Goal: Transaction & Acquisition: Purchase product/service

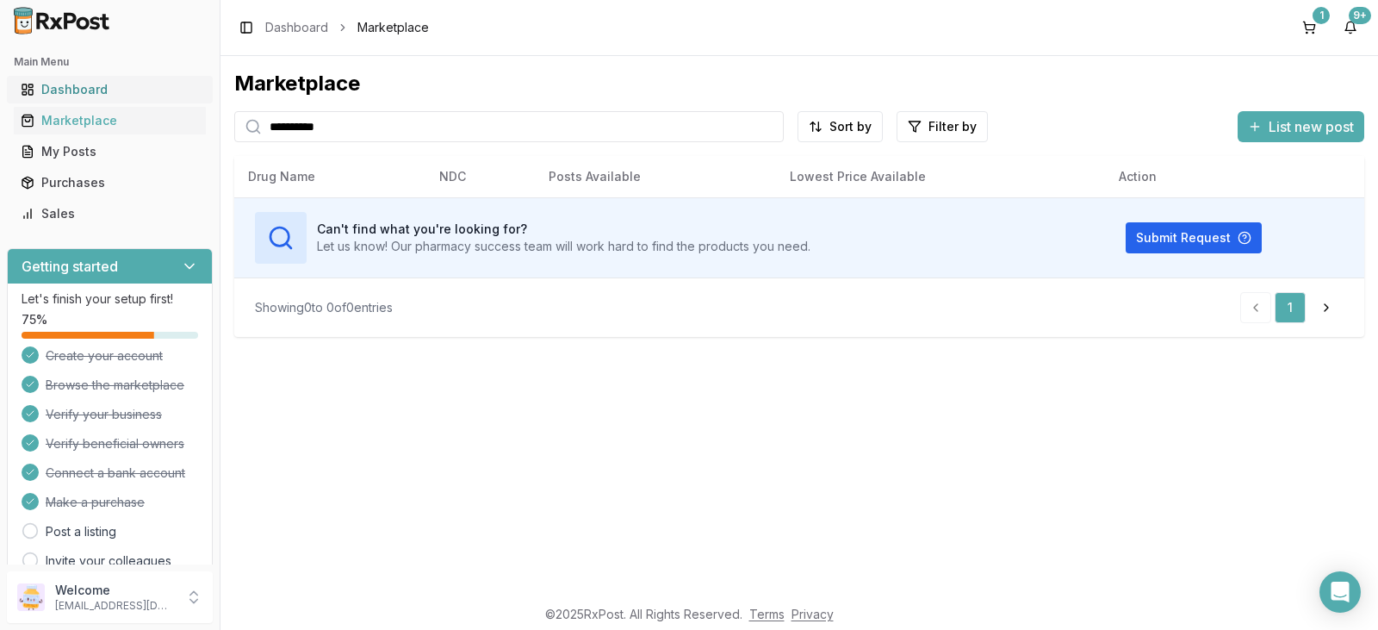
drag, startPoint x: 362, startPoint y: 128, endPoint x: 53, endPoint y: 91, distance: 310.6
click at [53, 91] on div "Main Menu Dashboard Marketplace My Posts Purchases Sales Getting started Let's …" at bounding box center [689, 315] width 1378 height 630
type input "********"
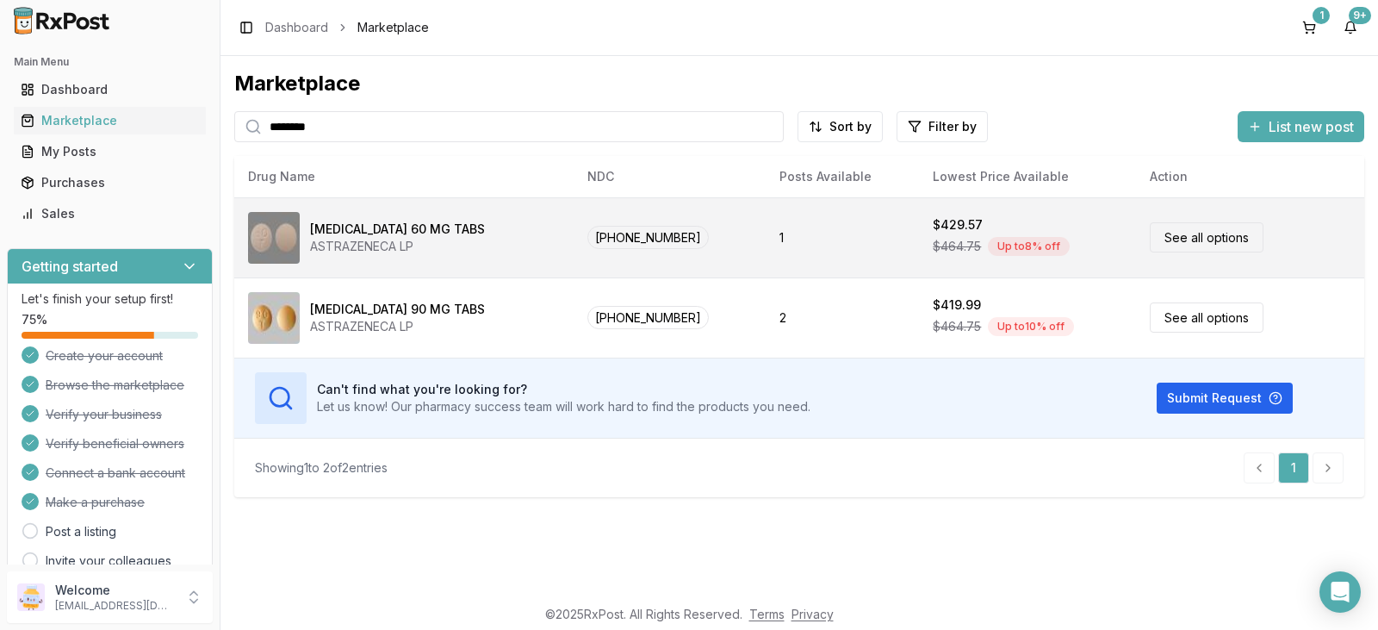
click at [1154, 239] on link "See all options" at bounding box center [1207, 237] width 114 height 30
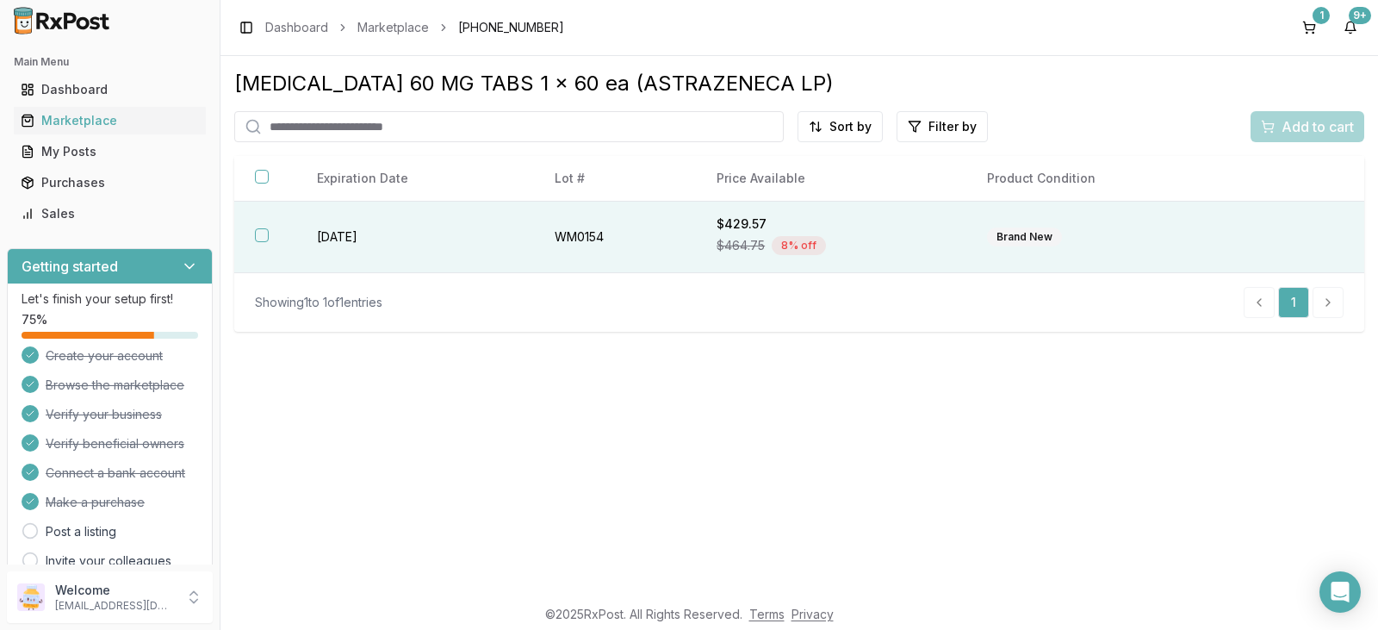
click at [266, 238] on button "button" at bounding box center [262, 235] width 14 height 14
click at [1313, 126] on span "Add to cart" at bounding box center [1318, 126] width 72 height 21
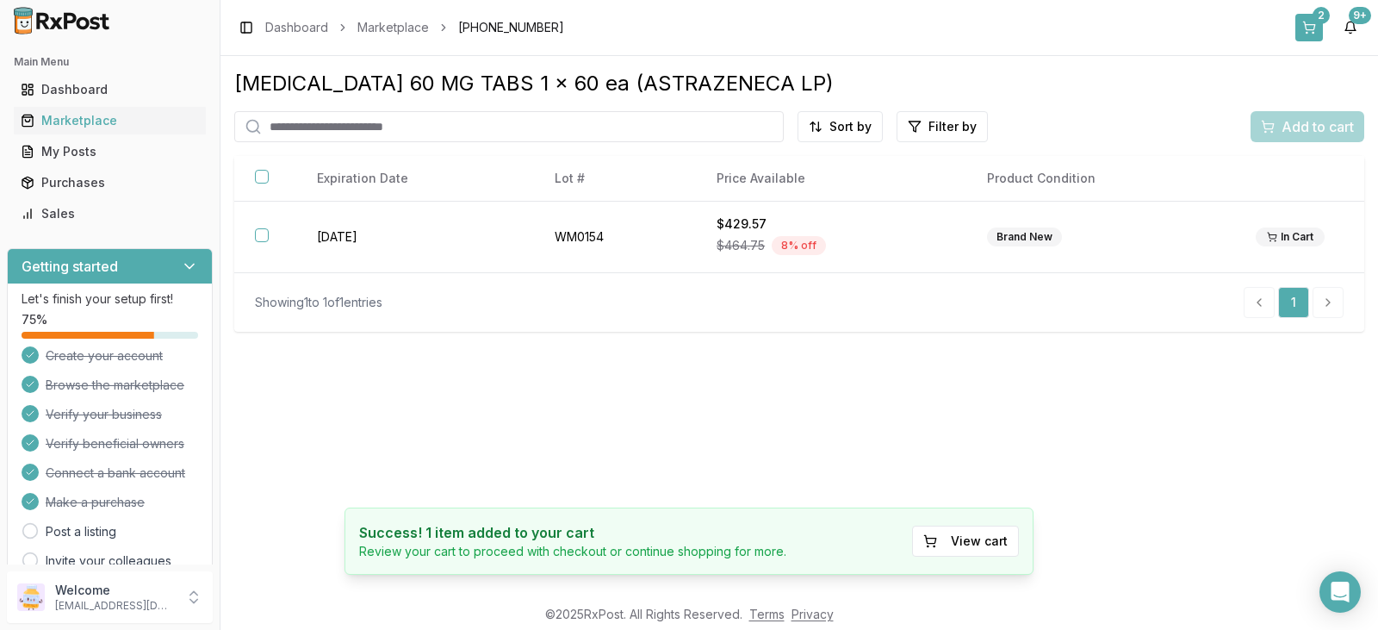
click at [1309, 16] on button "2" at bounding box center [1309, 28] width 28 height 28
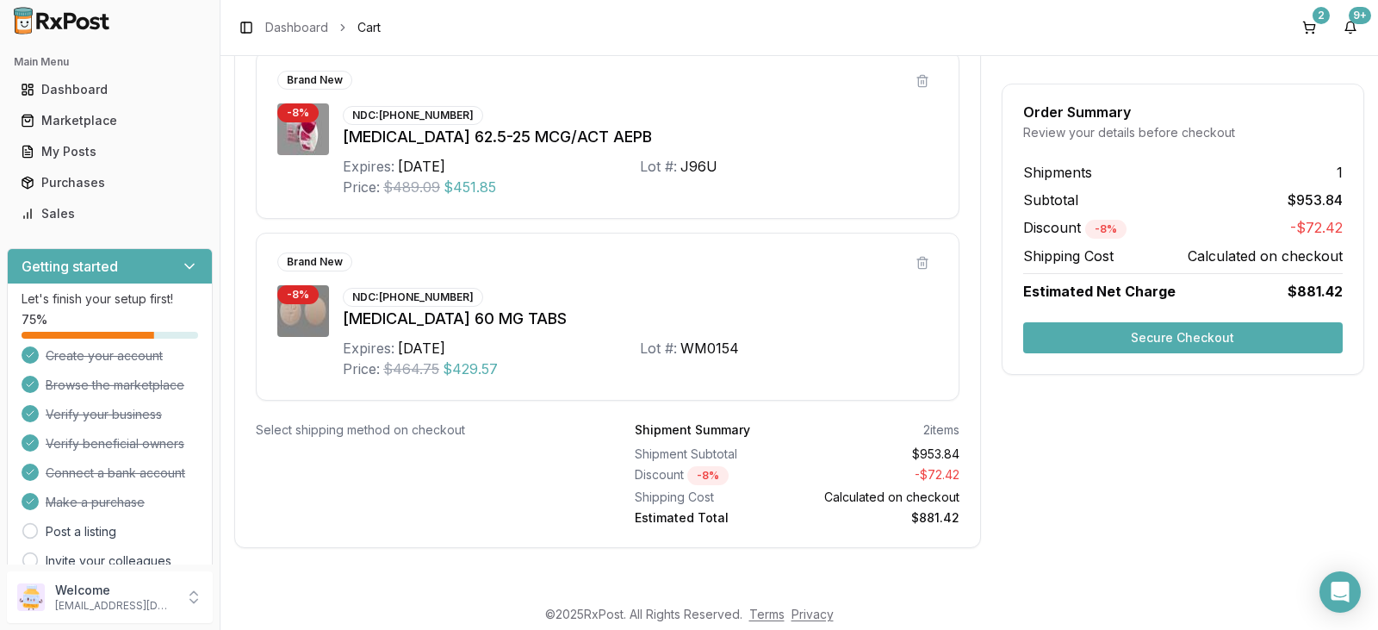
scroll to position [407, 0]
click at [96, 183] on div "Purchases" at bounding box center [110, 182] width 178 height 17
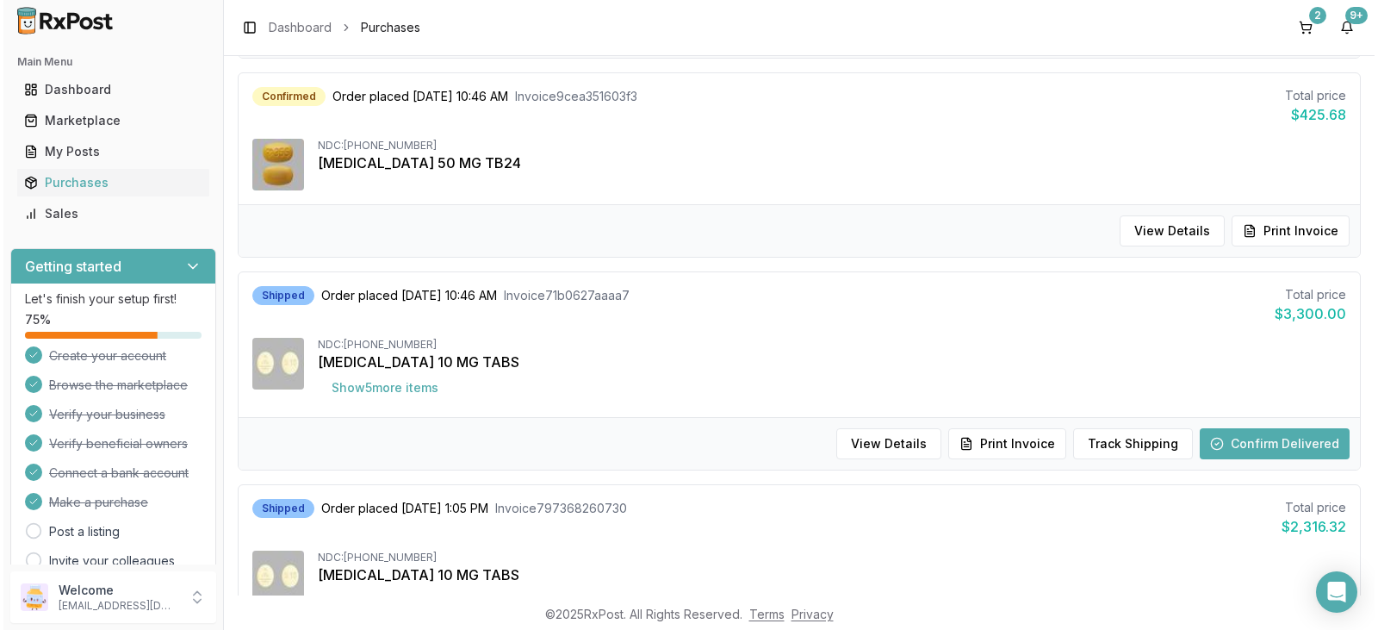
scroll to position [1034, 0]
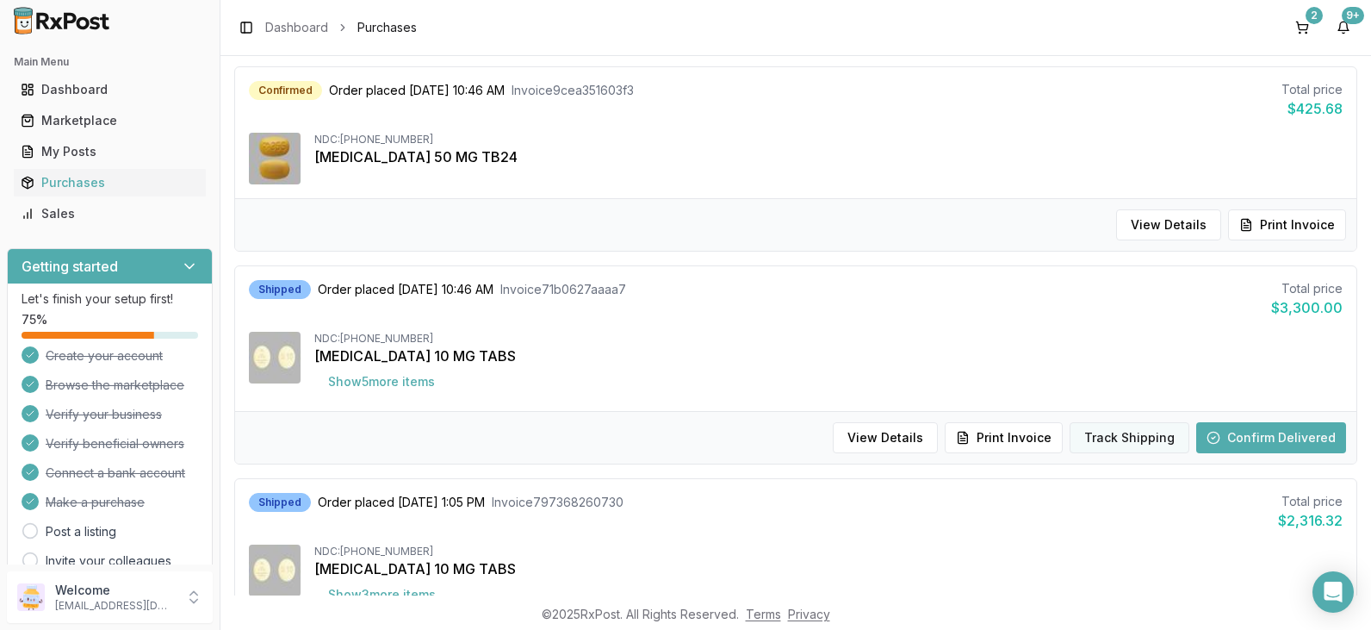
click at [1094, 435] on button "Track Shipping" at bounding box center [1130, 437] width 120 height 31
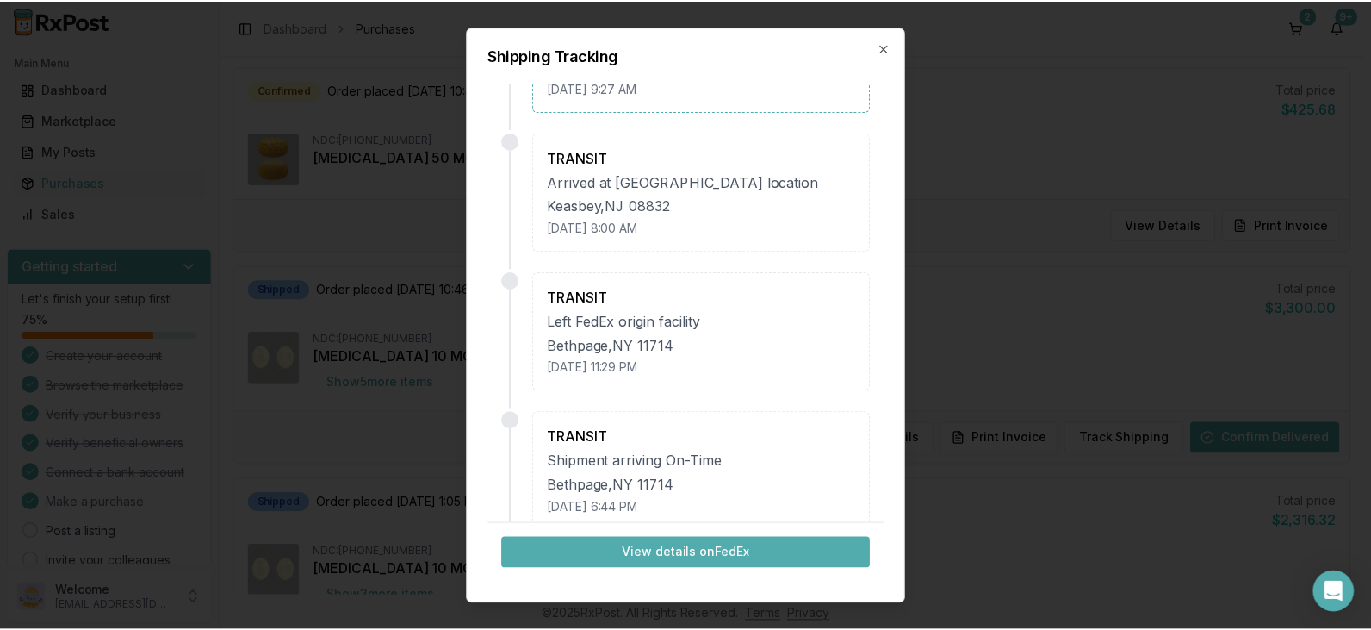
scroll to position [0, 0]
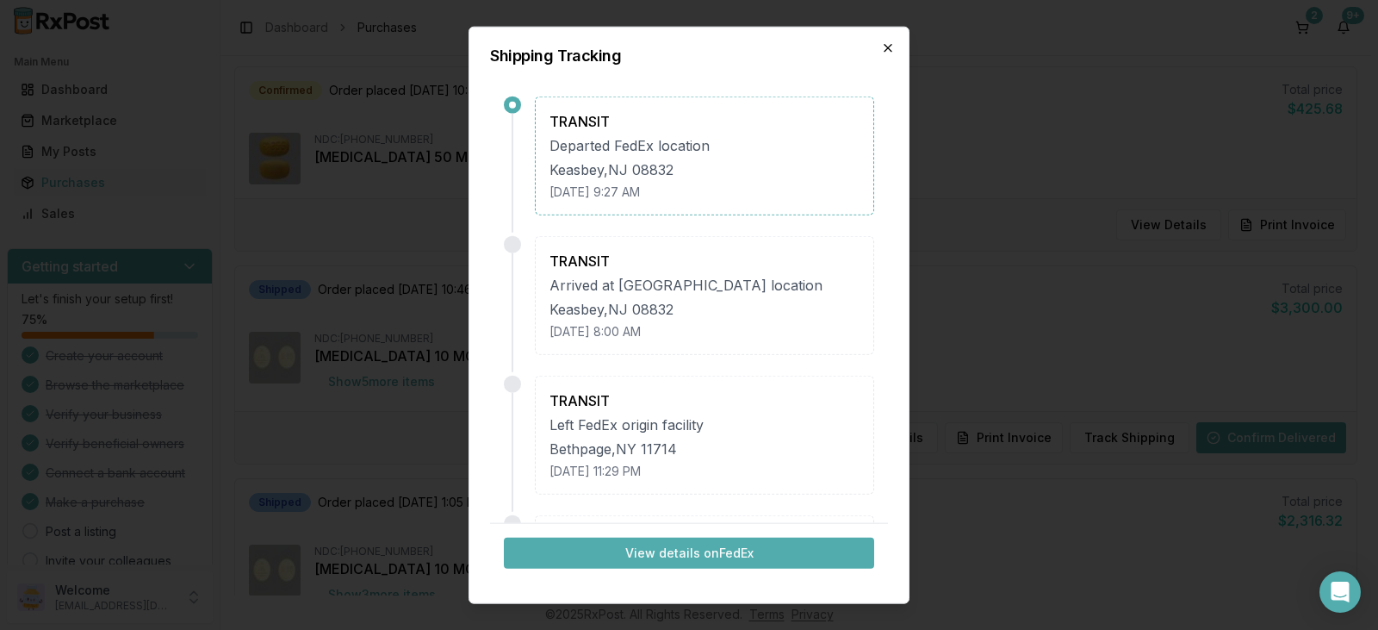
click at [891, 47] on icon "button" at bounding box center [888, 47] width 14 height 14
